Goal: Unclear

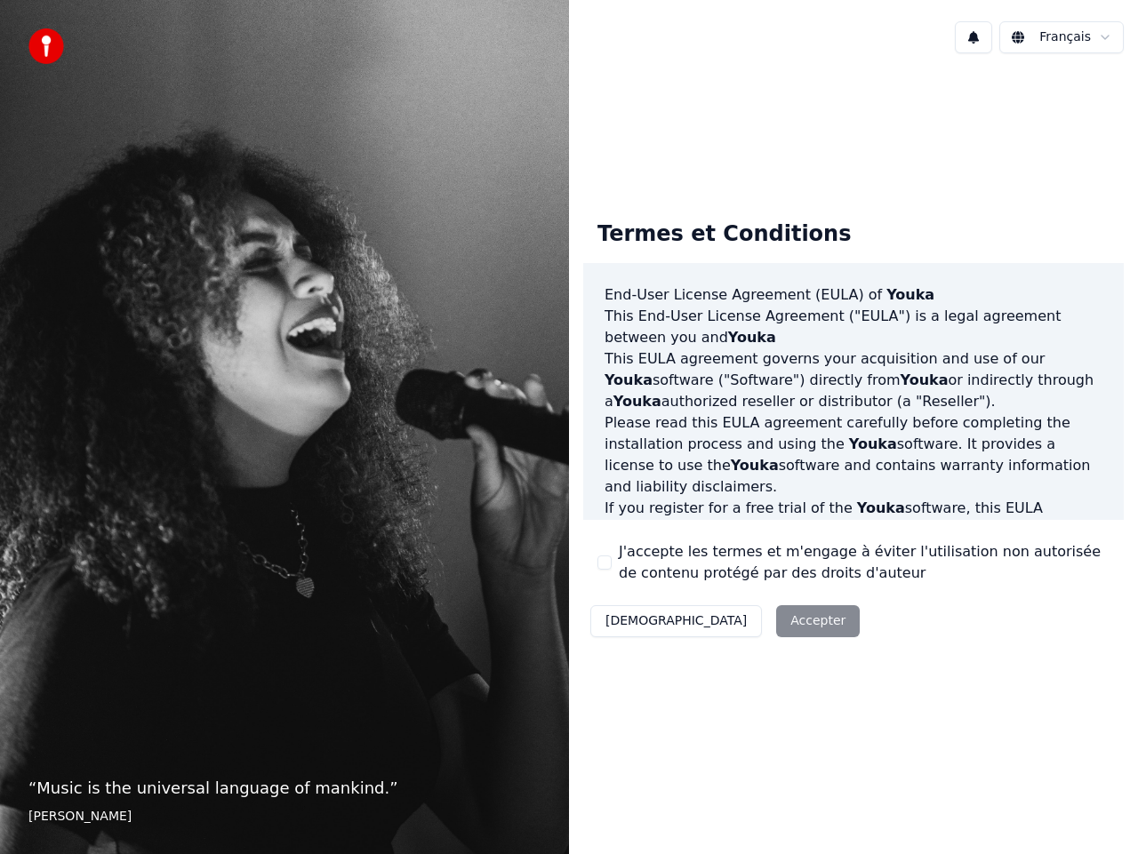
click at [718, 623] on div "Décliner Accepter" at bounding box center [725, 621] width 284 height 46
